Goal: Transaction & Acquisition: Purchase product/service

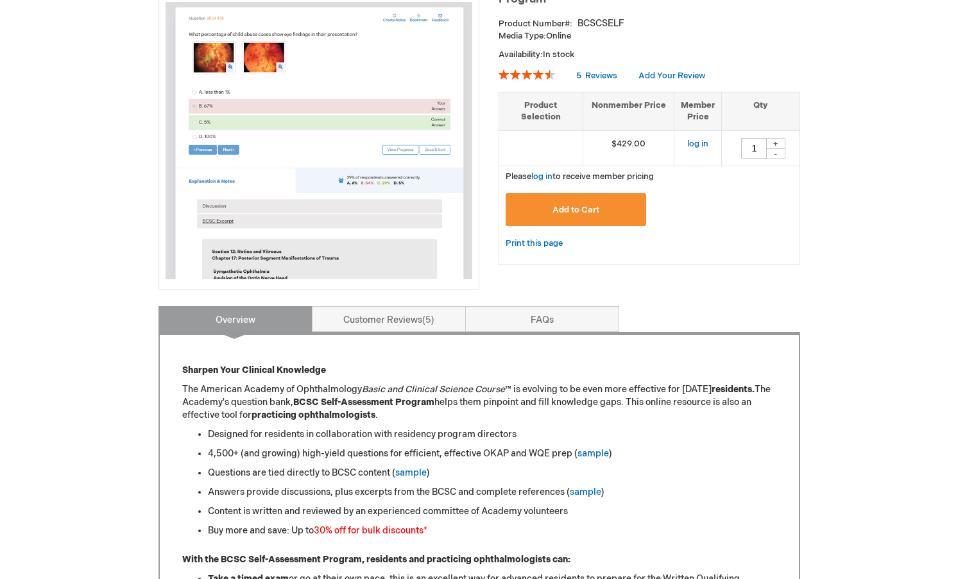
scroll to position [343, 0]
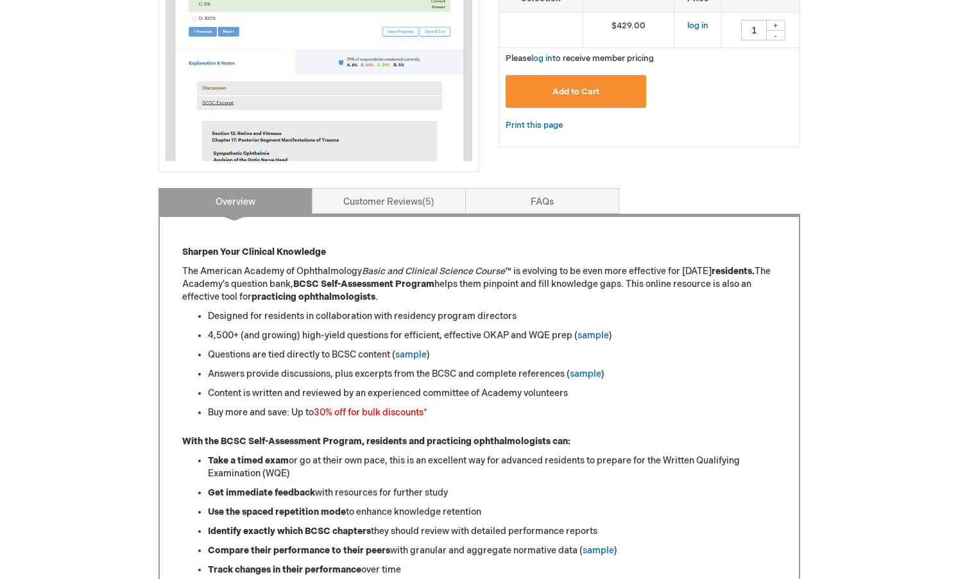
click at [556, 337] on li "4,500+ (and growing) high-yield questions for efficient, effective OKAP and WQE…" at bounding box center [492, 335] width 569 height 13
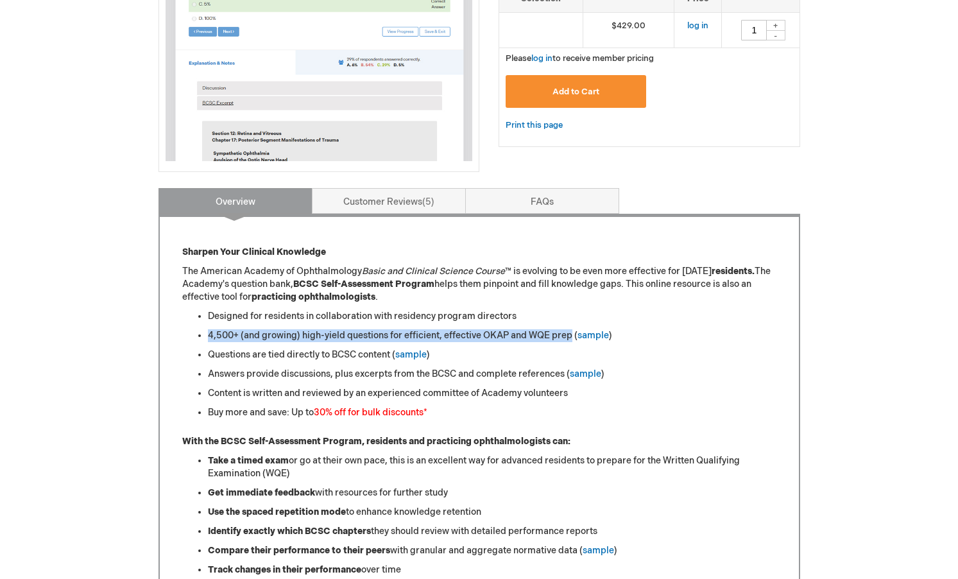
drag, startPoint x: 556, startPoint y: 337, endPoint x: 223, endPoint y: 334, distance: 332.5
click at [223, 334] on li "4,500+ (and growing) high-yield questions for efficient, effective OKAP and WQE…" at bounding box center [492, 335] width 569 height 13
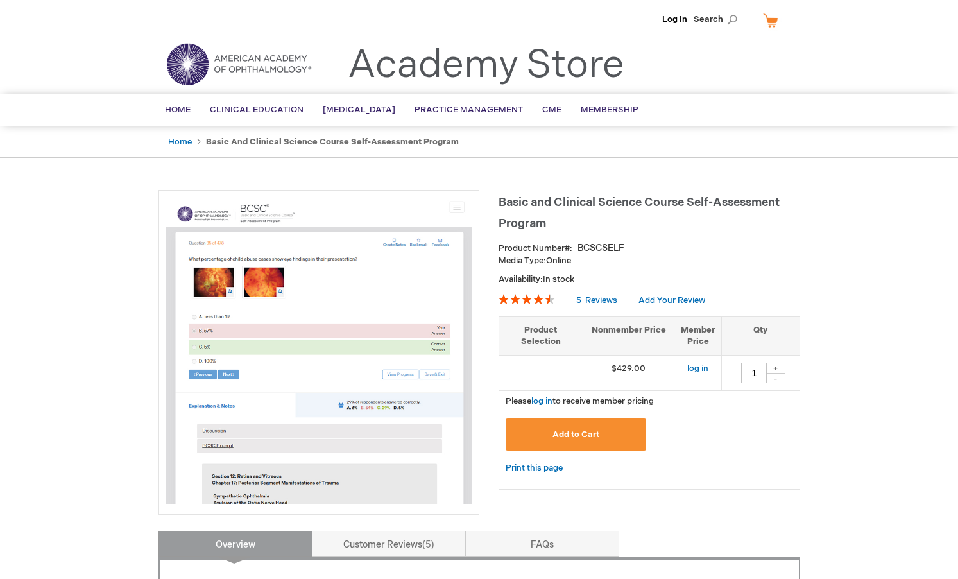
scroll to position [249, 0]
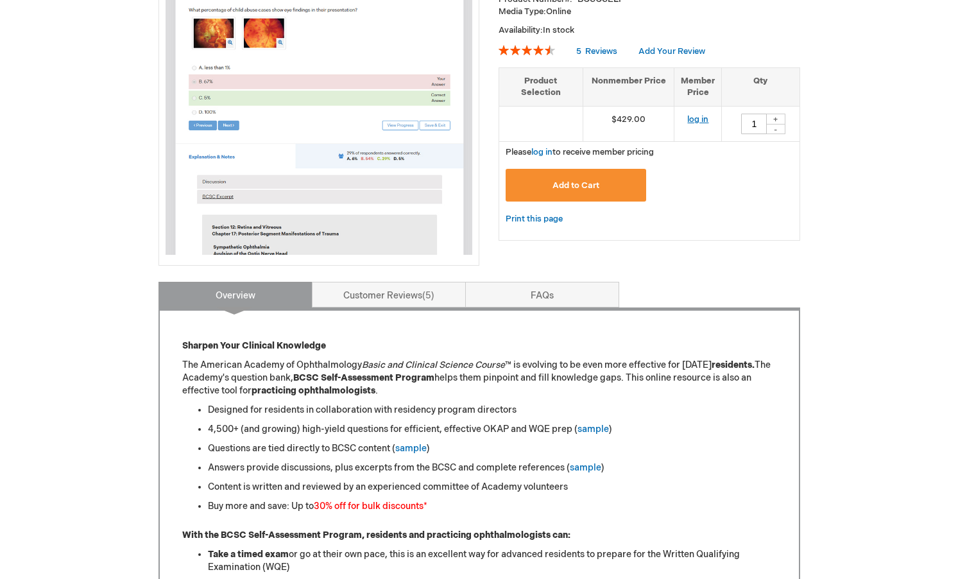
click at [690, 114] on link "log in" at bounding box center [697, 119] width 21 height 10
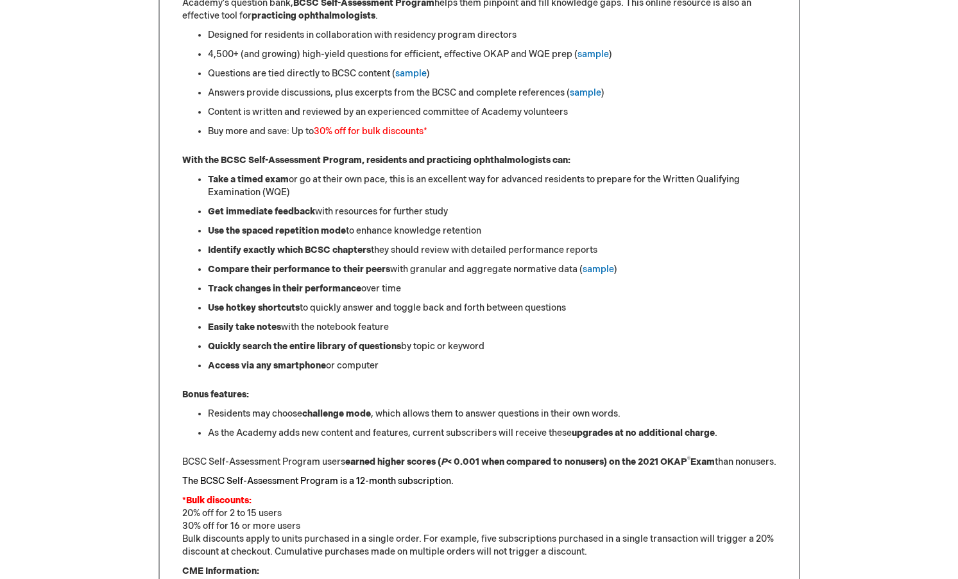
scroll to position [684, 0]
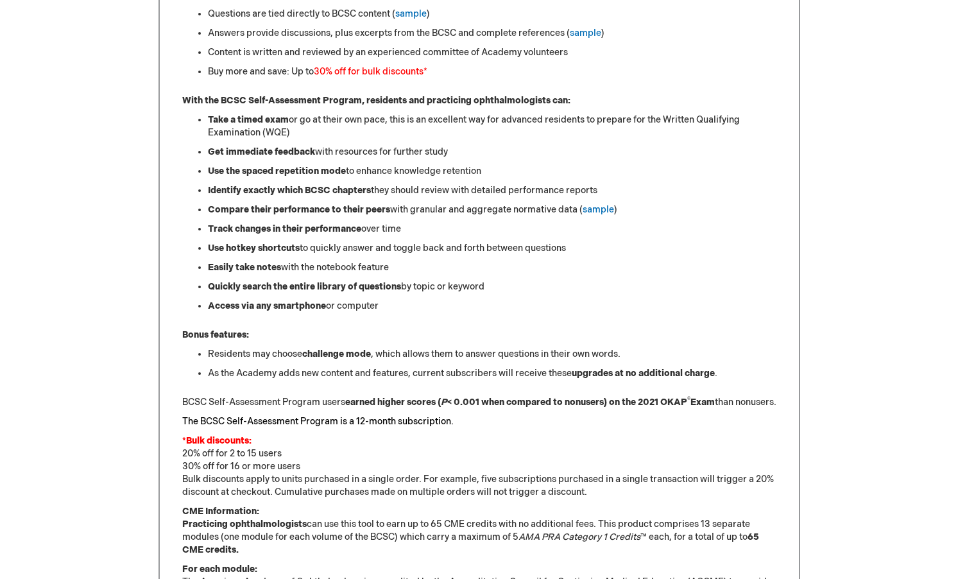
click at [352, 402] on strong "earned higher scores ( P < 0.001 when compared to nonusers) on the 2021 OKAP ® …" at bounding box center [530, 402] width 370 height 11
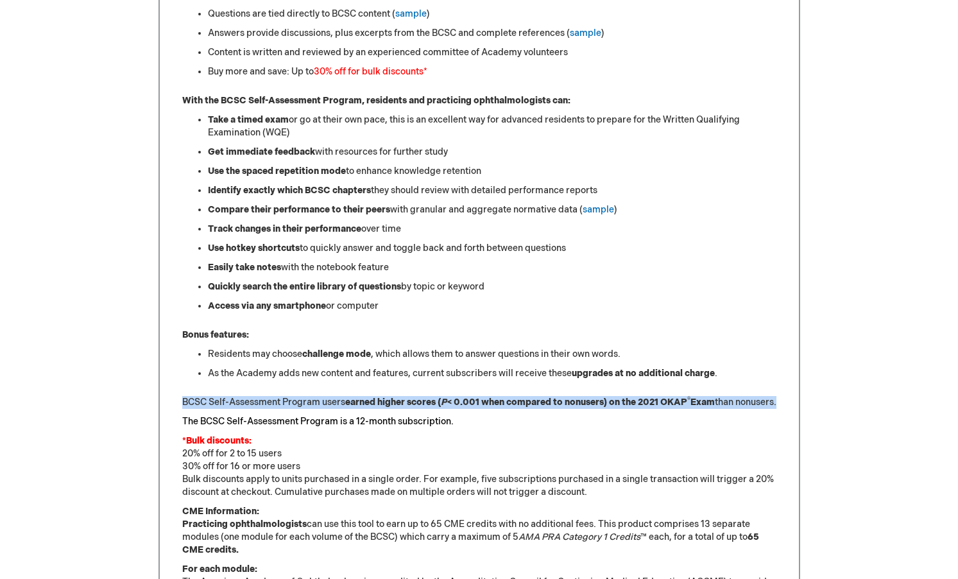
click at [351, 405] on strong "earned higher scores ( P < 0.001 when compared to nonusers) on the 2021 OKAP ® …" at bounding box center [530, 402] width 370 height 11
click at [349, 409] on p "BCSC Self-Assessment Program users earned higher scores ( P < 0.001 when compar…" at bounding box center [479, 402] width 594 height 13
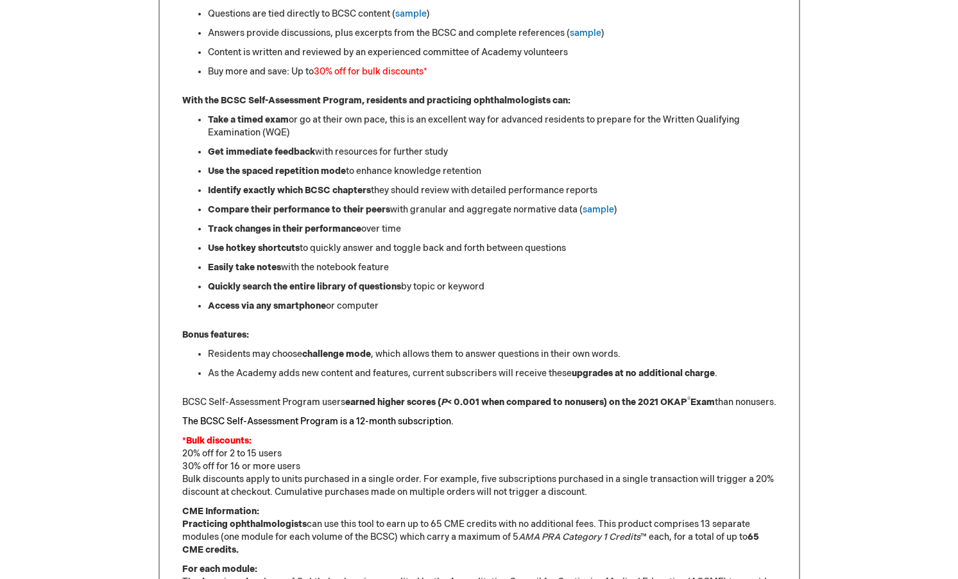
click at [349, 422] on div "Sharpen Your Clinical Knowledge The American Academy of Ophthalmology Basic and…" at bounding box center [479, 304] width 594 height 799
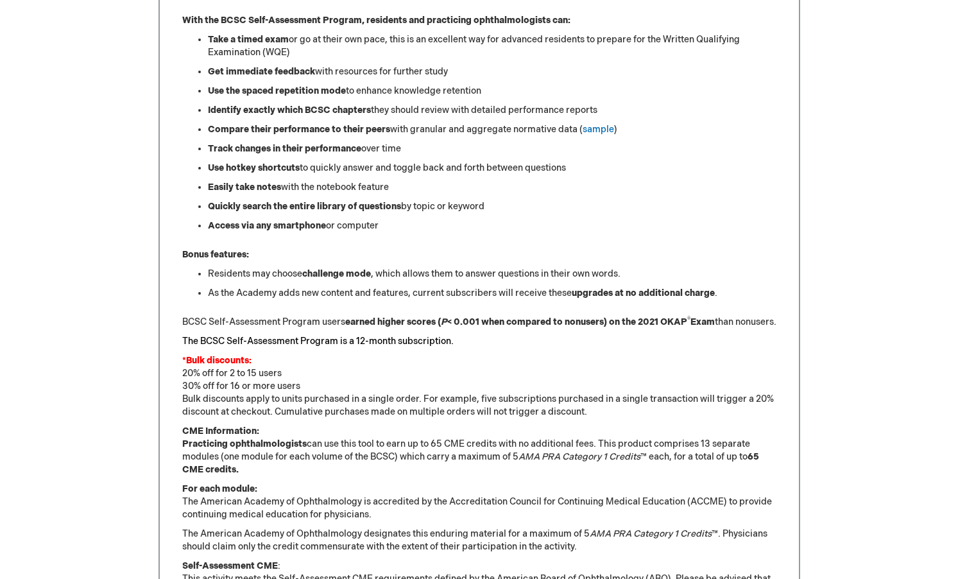
click at [280, 444] on p "CME Information: Practicing ophthalmologists can use this tool to earn up to 65…" at bounding box center [479, 450] width 594 height 51
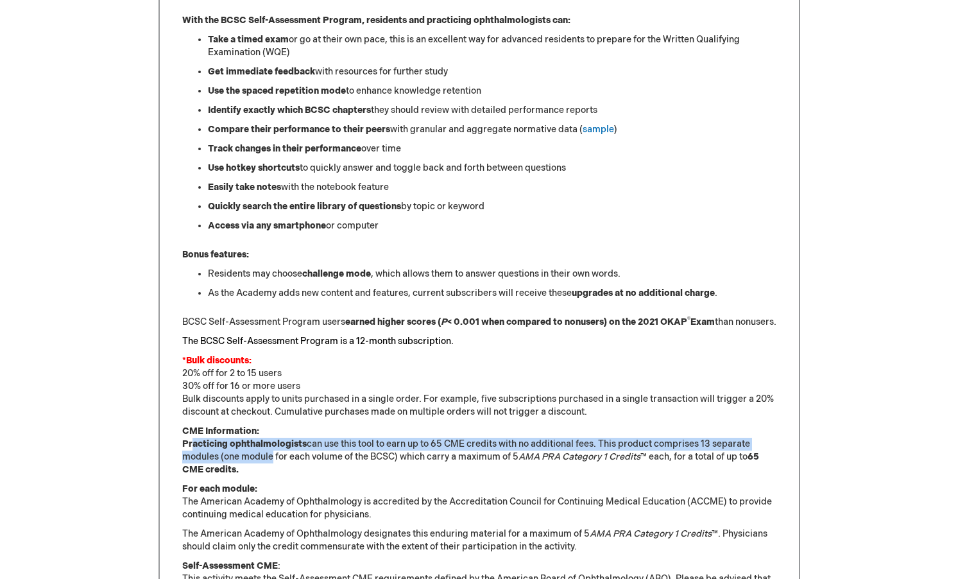
drag, startPoint x: 259, startPoint y: 472, endPoint x: 193, endPoint y: 456, distance: 68.0
click at [193, 456] on p "CME Information: Practicing ophthalmologists can use this tool to earn up to 65…" at bounding box center [479, 450] width 594 height 51
click at [191, 449] on strong "Practicing ophthalmologists" at bounding box center [244, 443] width 125 height 11
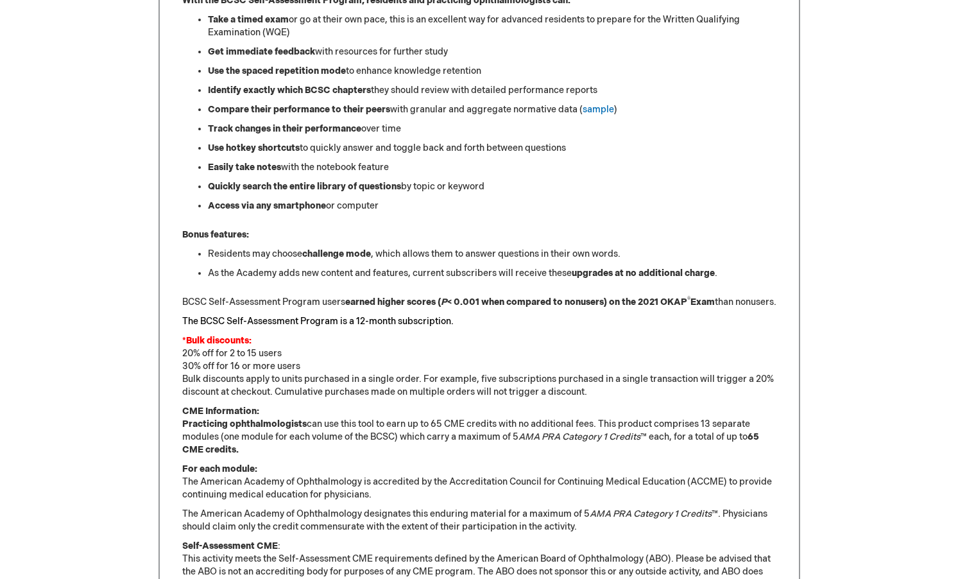
scroll to position [818, 0]
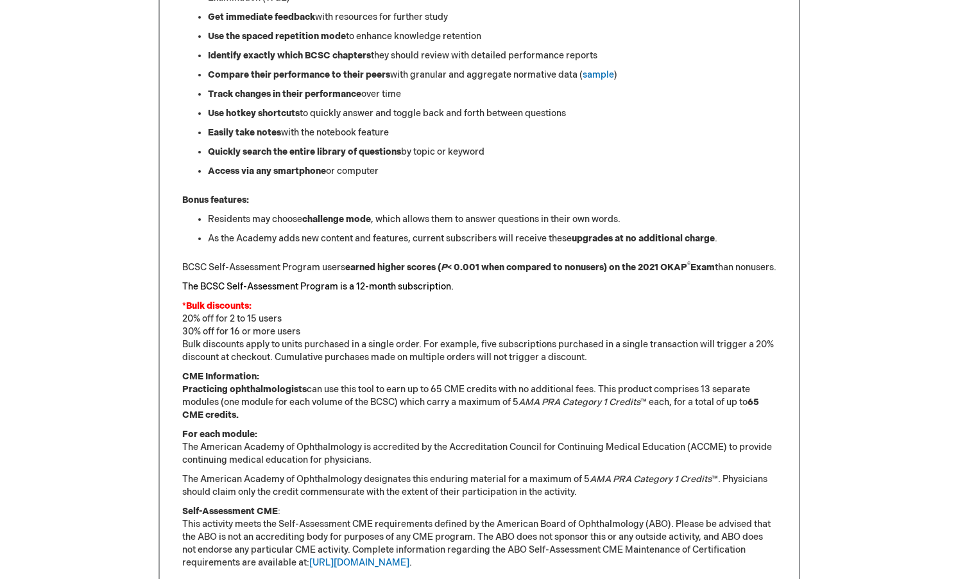
click at [200, 334] on p "*Bulk discounts: 20% off for 2 to 15 users 30% off for 16 or more users Bulk di…" at bounding box center [479, 332] width 594 height 64
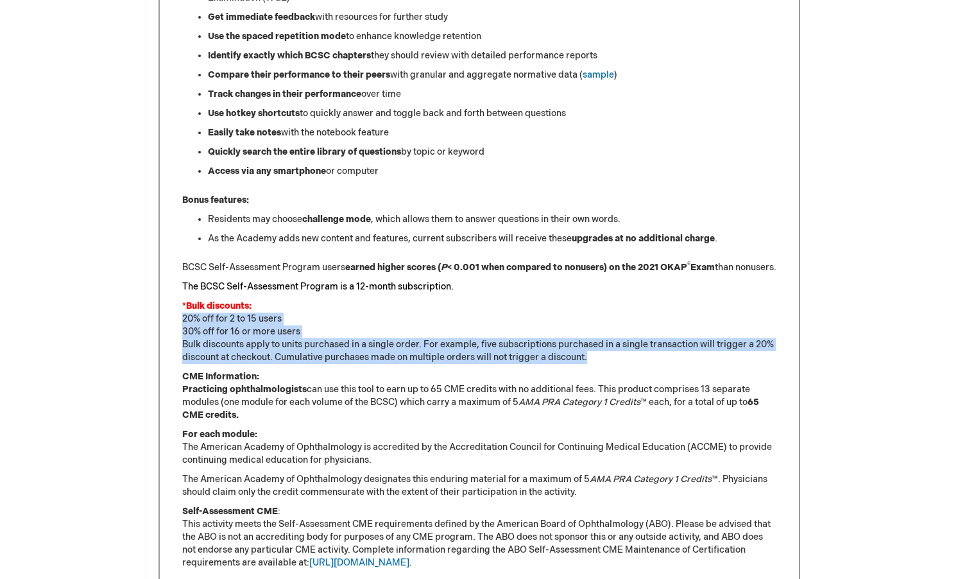
drag, startPoint x: 200, startPoint y: 334, endPoint x: 211, endPoint y: 358, distance: 26.7
click at [211, 358] on p "*Bulk discounts: 20% off for 2 to 15 users 30% off for 16 or more users Bulk di…" at bounding box center [479, 332] width 594 height 64
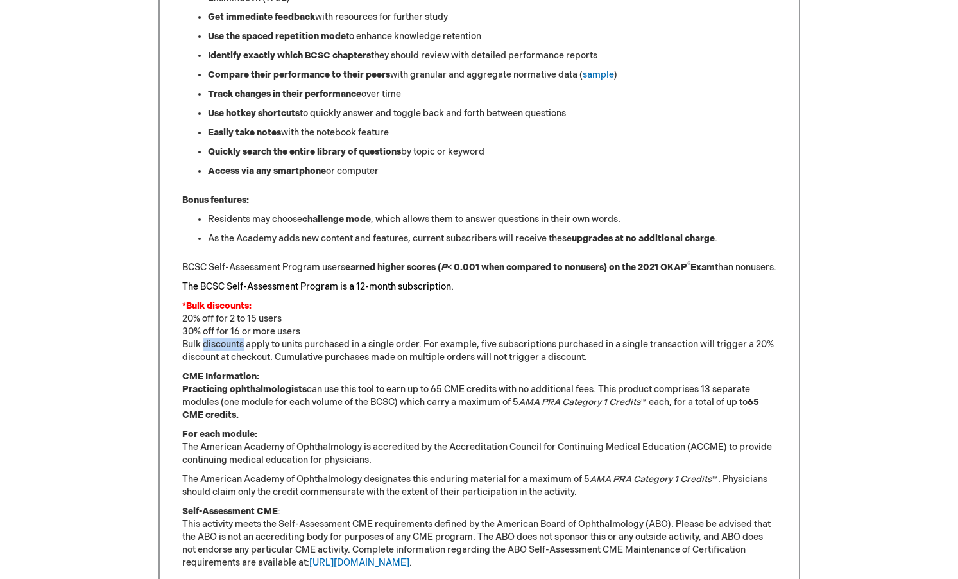
click at [211, 359] on p "*Bulk discounts: 20% off for 2 to 15 users 30% off for 16 or more users Bulk di…" at bounding box center [479, 332] width 594 height 64
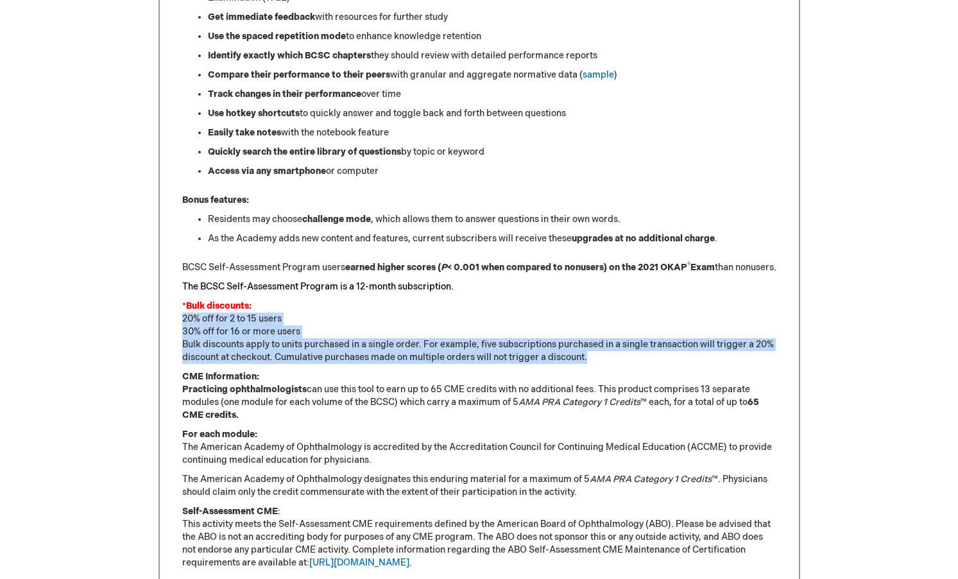
drag, startPoint x: 211, startPoint y: 359, endPoint x: 190, endPoint y: 334, distance: 32.3
click at [190, 334] on p "*Bulk discounts: 20% off for 2 to 15 users 30% off for 16 or more users Bulk di…" at bounding box center [479, 332] width 594 height 64
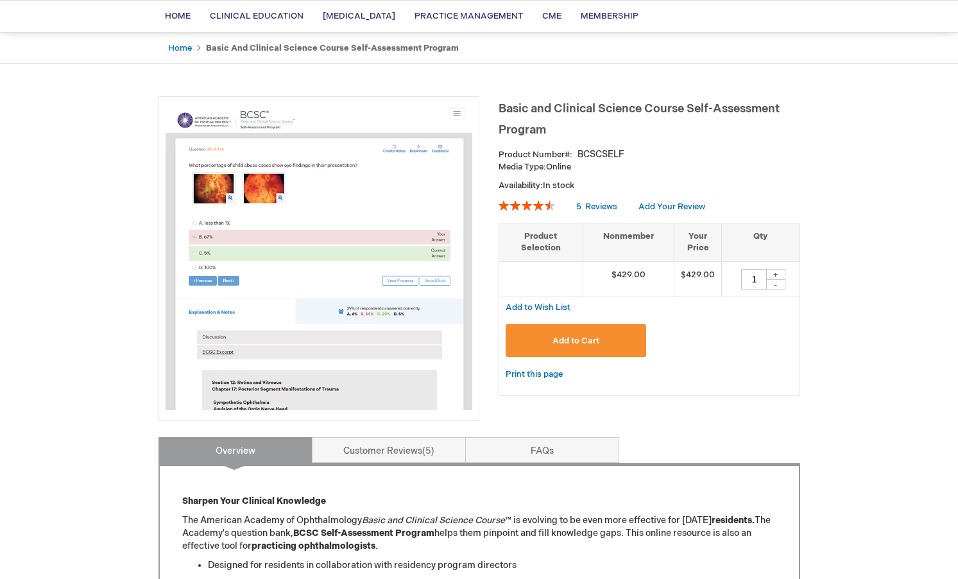
scroll to position [0, 0]
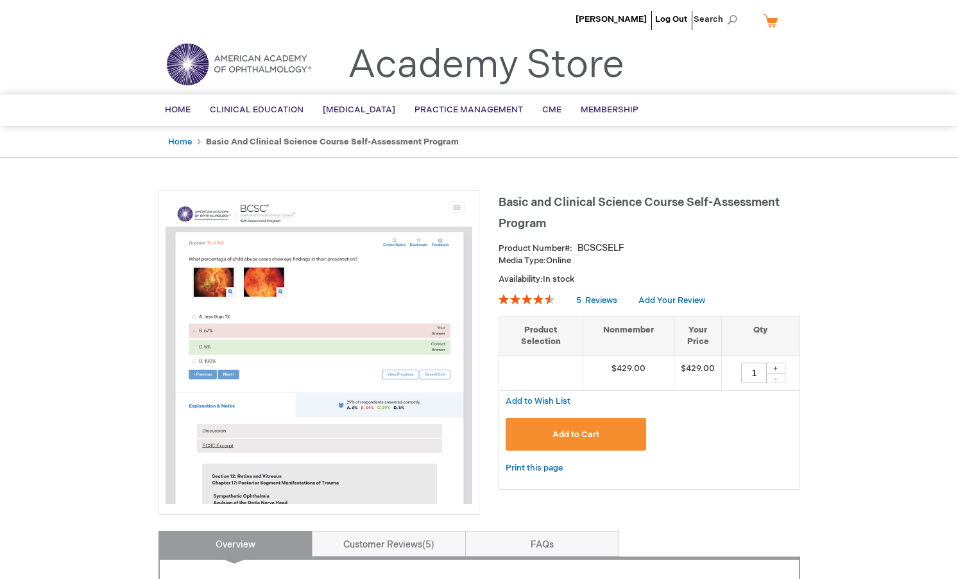
click at [250, 277] on img at bounding box center [319, 350] width 307 height 307
click at [314, 365] on img at bounding box center [319, 350] width 307 height 307
drag, startPoint x: 613, startPoint y: 363, endPoint x: 644, endPoint y: 365, distance: 31.5
click at [644, 365] on td "$429.00" at bounding box center [629, 372] width 92 height 35
copy td "$429.00"
